Goal: Task Accomplishment & Management: Use online tool/utility

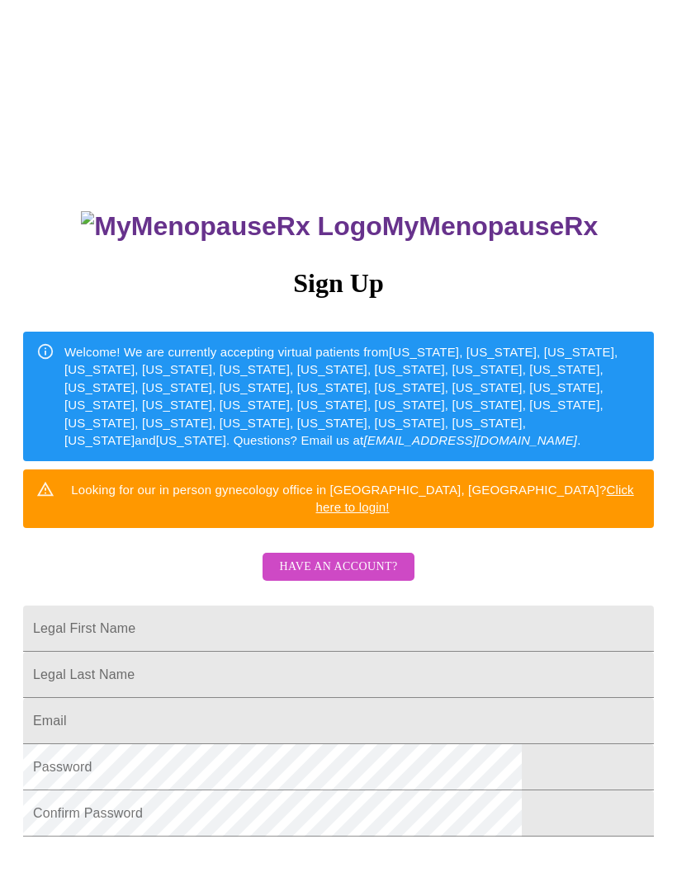
click at [314, 557] on span "Have an account?" at bounding box center [338, 567] width 118 height 21
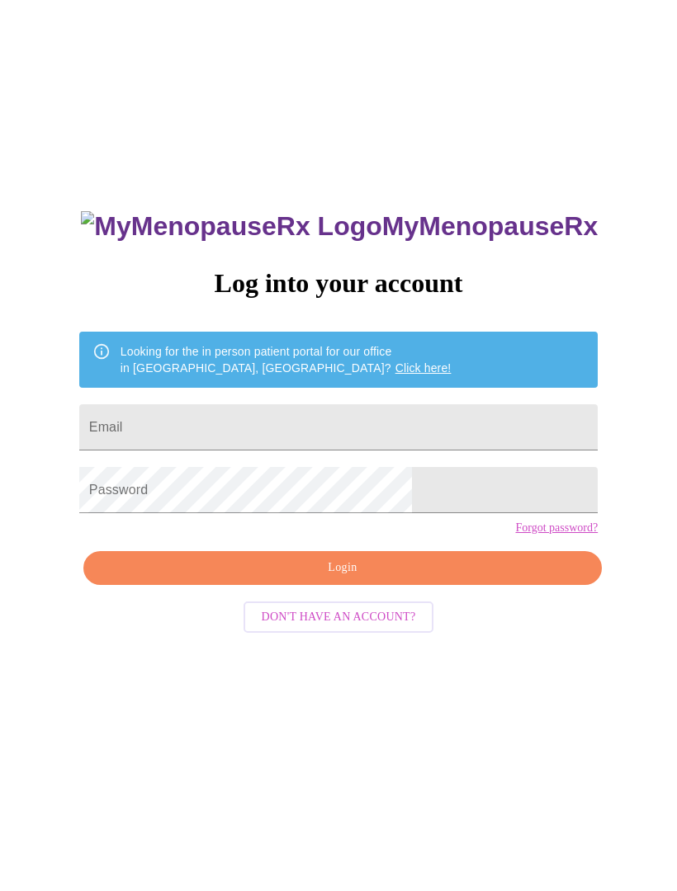
click at [234, 418] on input "Email" at bounding box center [338, 427] width 518 height 46
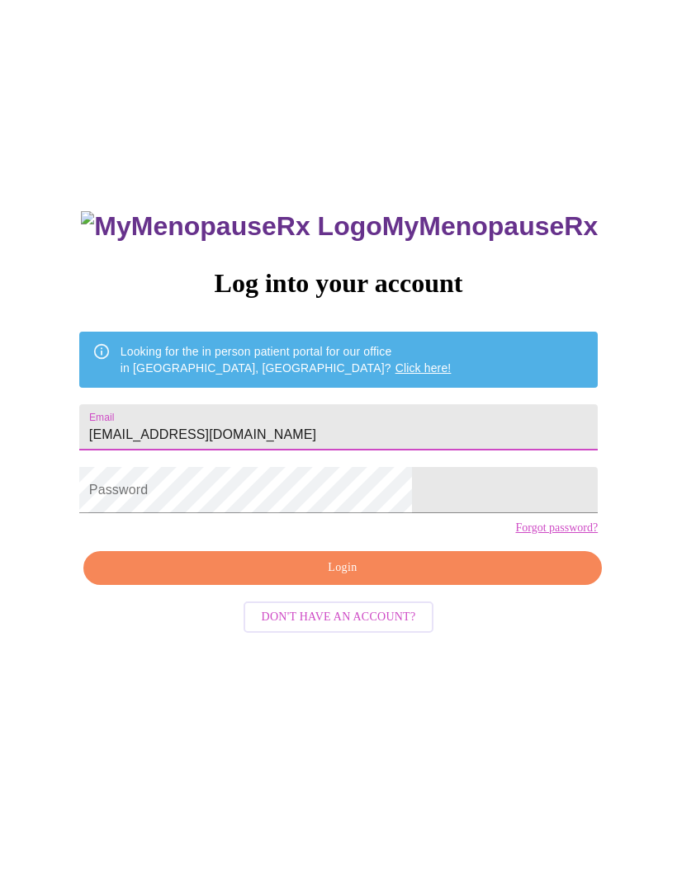
type input "[EMAIL_ADDRESS][DOMAIN_NAME]"
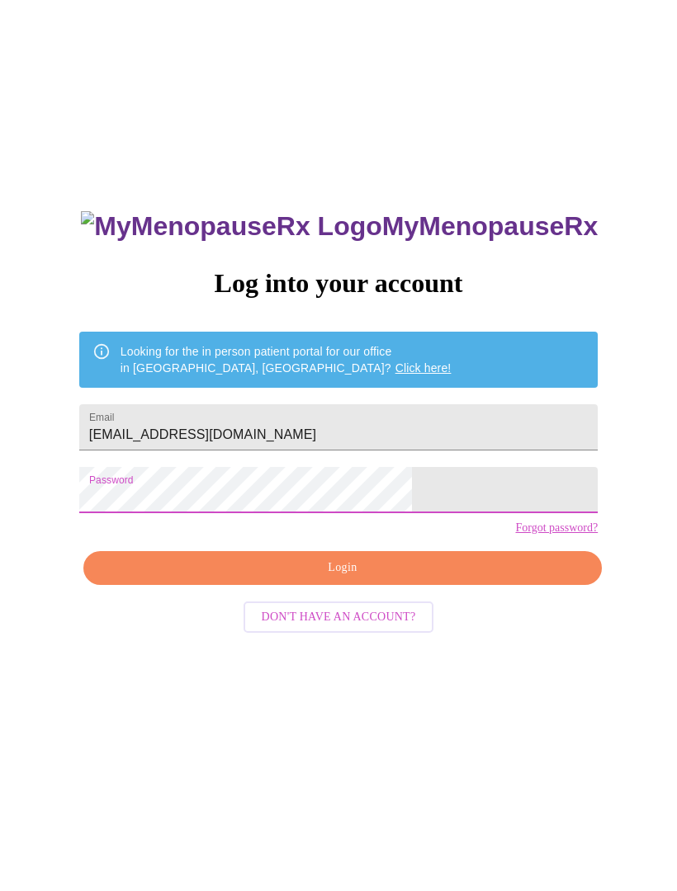
click at [439, 578] on span "Login" at bounding box center [342, 568] width 480 height 21
click at [515, 535] on link "Forgot password?" at bounding box center [556, 527] width 83 height 13
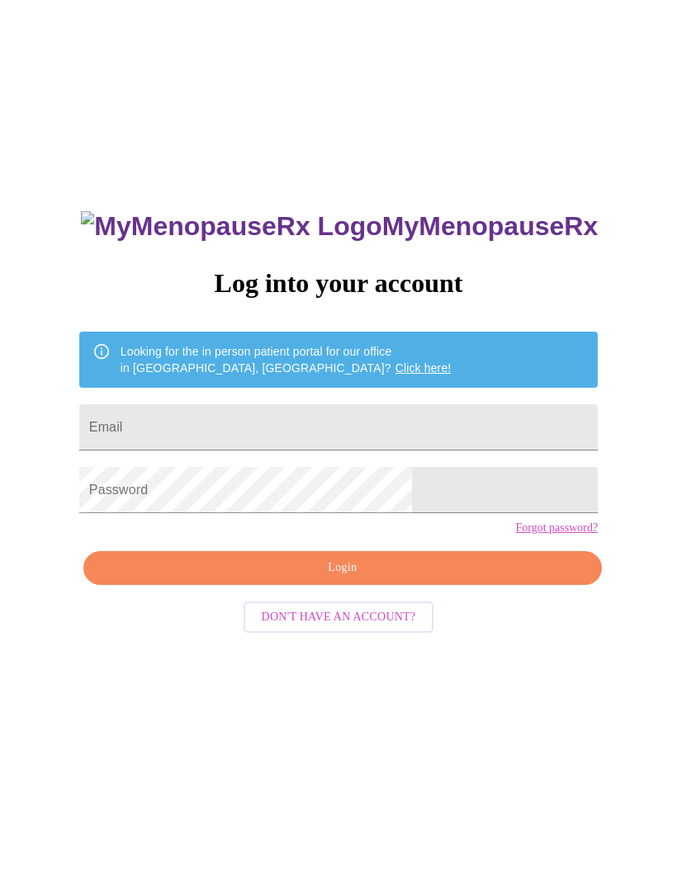
click at [223, 433] on input "Email" at bounding box center [338, 427] width 518 height 46
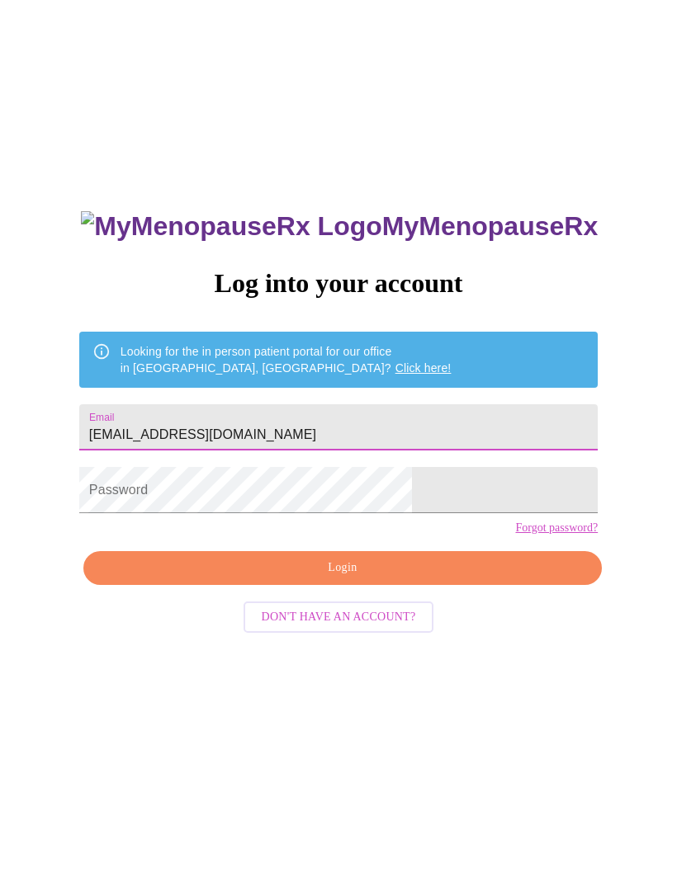
type input "[EMAIL_ADDRESS][DOMAIN_NAME]"
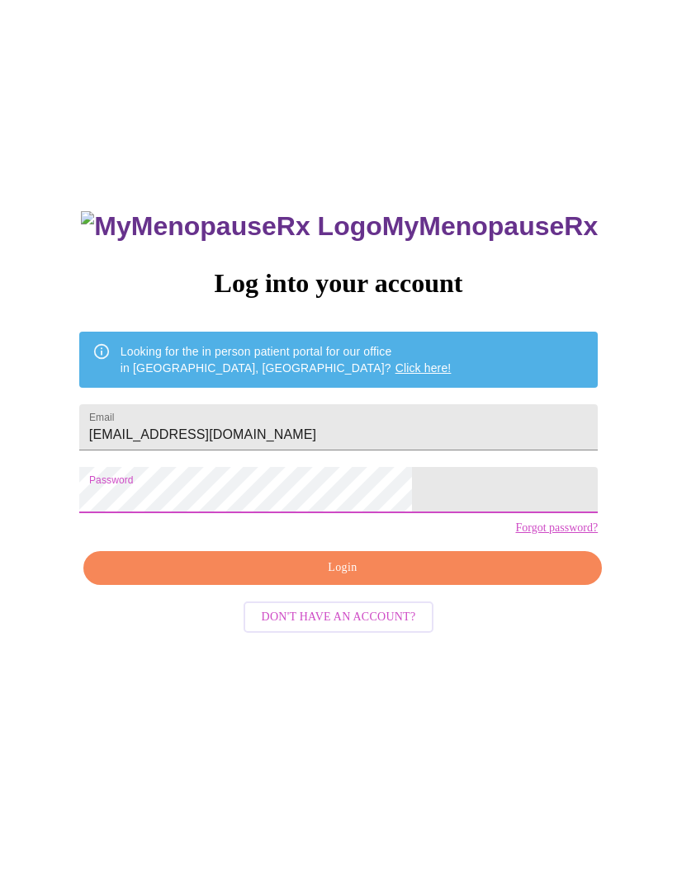
click at [229, 585] on button "Login" at bounding box center [342, 568] width 518 height 34
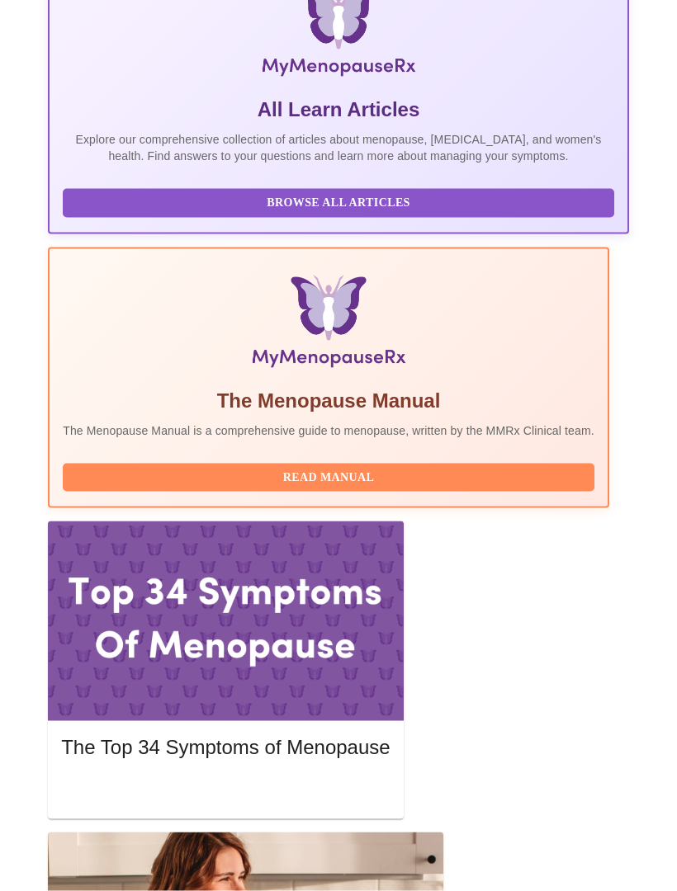
scroll to position [369, 0]
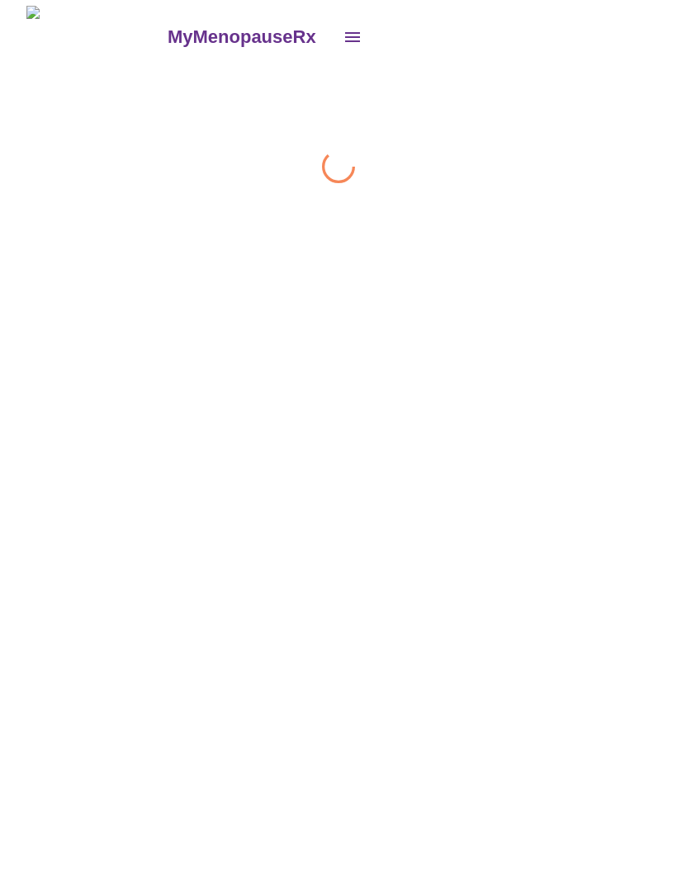
scroll to position [1, 0]
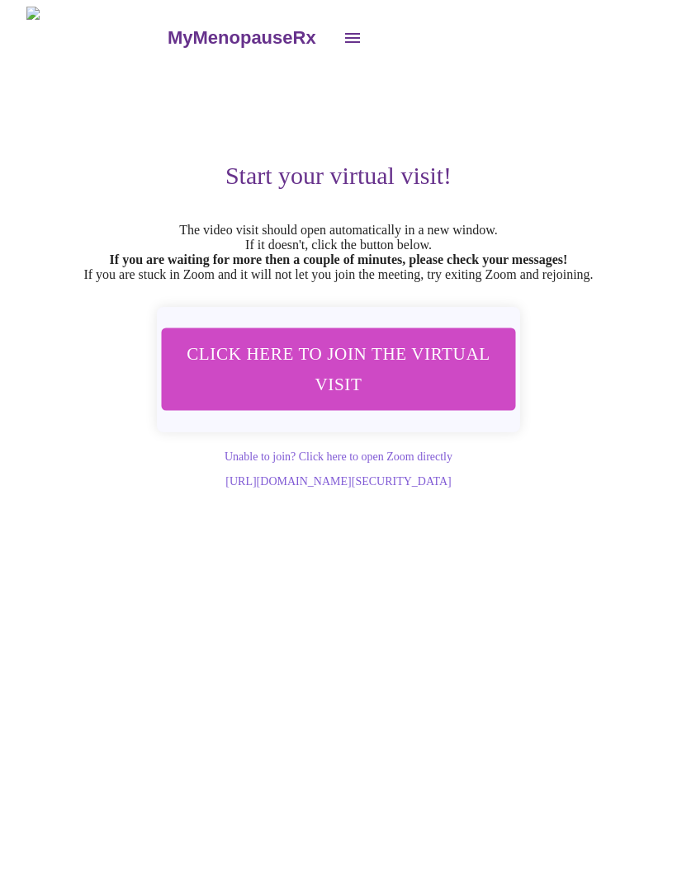
click at [285, 394] on span "Click here to join the virtual visit" at bounding box center [338, 369] width 310 height 61
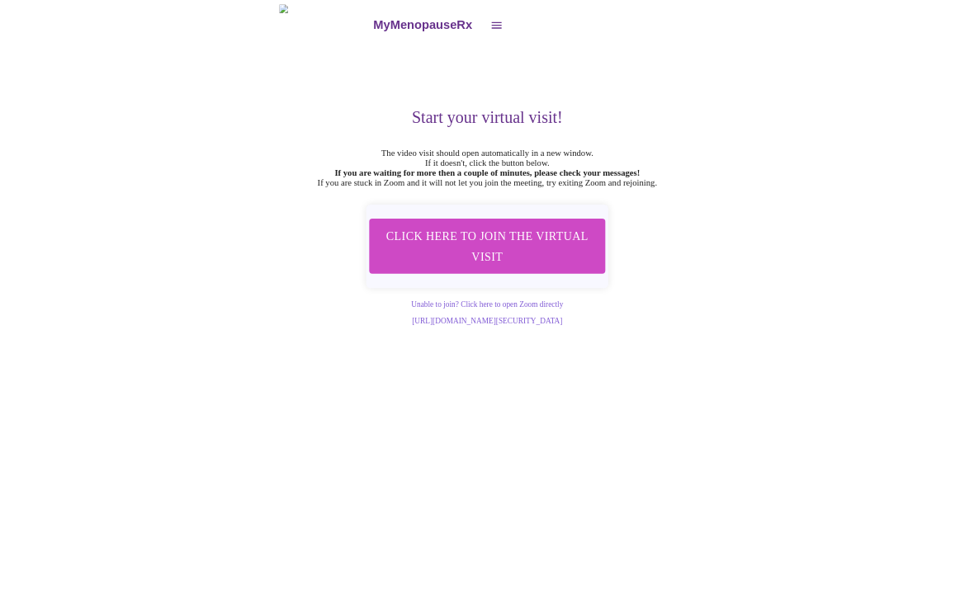
scroll to position [0, 0]
